Goal: Task Accomplishment & Management: Complete application form

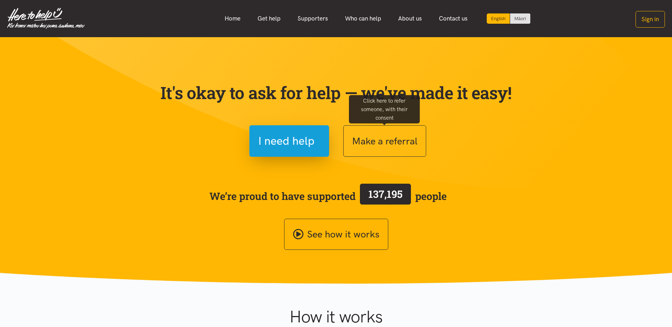
click at [382, 142] on button "Make a referral" at bounding box center [384, 141] width 83 height 32
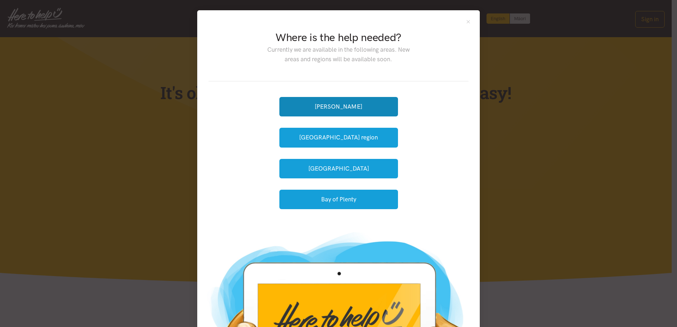
drag, startPoint x: 324, startPoint y: 103, endPoint x: 403, endPoint y: 105, distance: 78.2
click at [324, 103] on button "[PERSON_NAME]" at bounding box center [338, 106] width 119 height 19
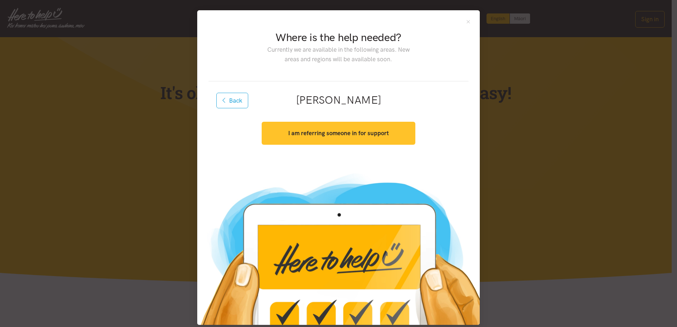
click at [354, 131] on strong "I am referring someone in for support" at bounding box center [338, 133] width 101 height 7
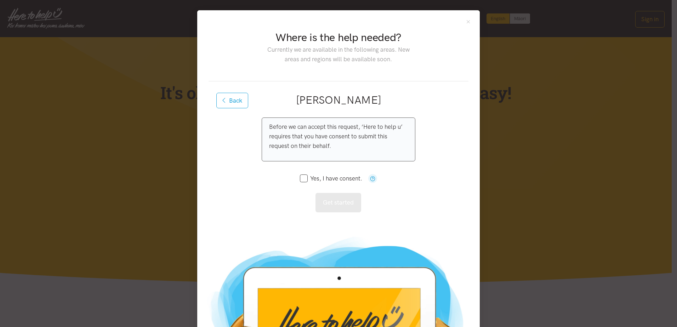
click at [301, 179] on input "Yes, I have consent." at bounding box center [331, 179] width 62 height 6
checkbox input "true"
click at [336, 201] on button "Get started" at bounding box center [338, 202] width 46 height 19
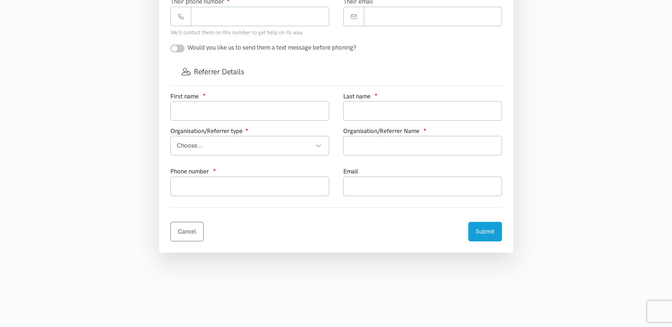
scroll to position [354, 0]
